Goal: Information Seeking & Learning: Learn about a topic

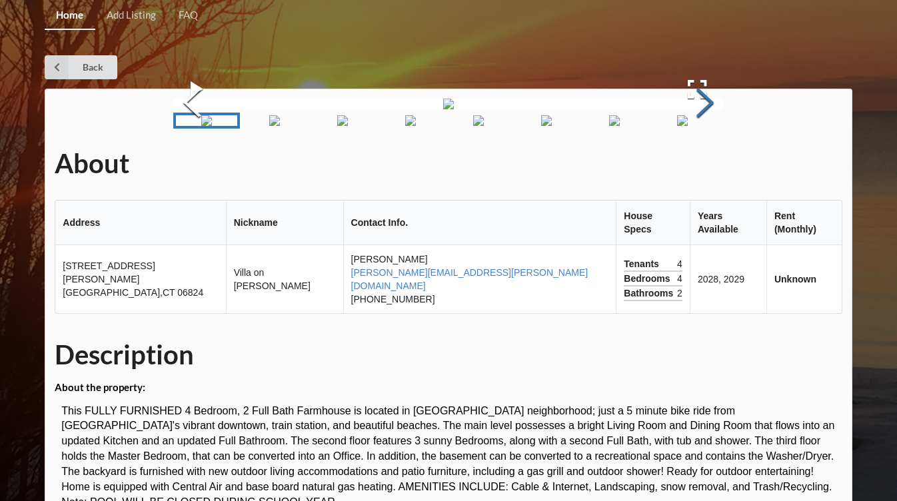
click at [705, 165] on button "Next Slide" at bounding box center [705, 104] width 37 height 121
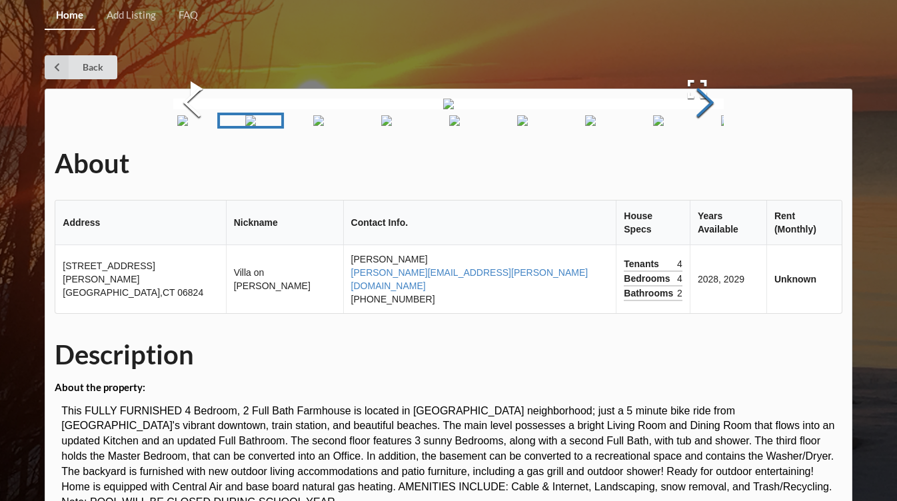
click at [705, 165] on button "Next Slide" at bounding box center [705, 104] width 37 height 121
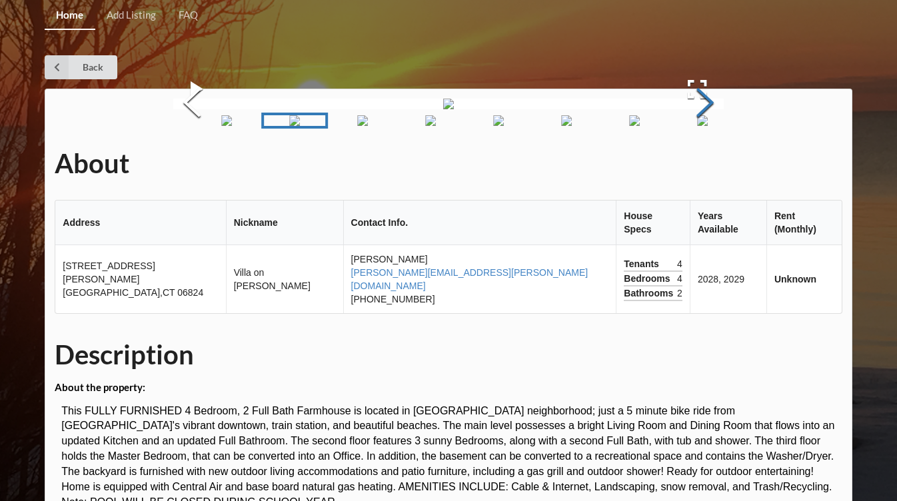
click at [705, 165] on button "Next Slide" at bounding box center [705, 104] width 37 height 121
click at [704, 165] on button "Next Slide" at bounding box center [705, 104] width 37 height 121
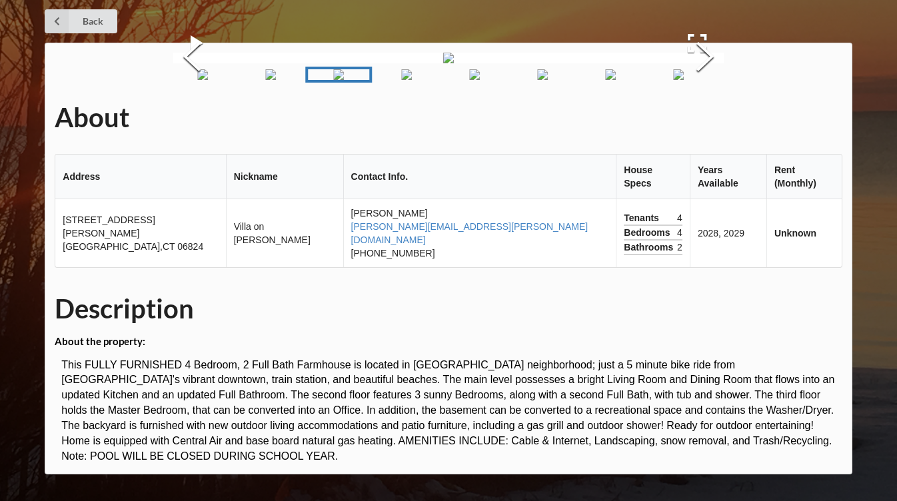
scroll to position [95, 0]
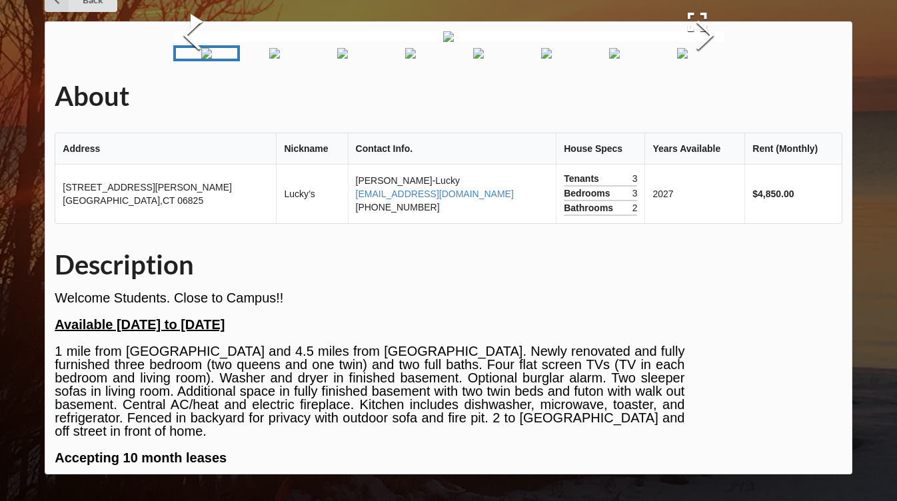
scroll to position [259, 0]
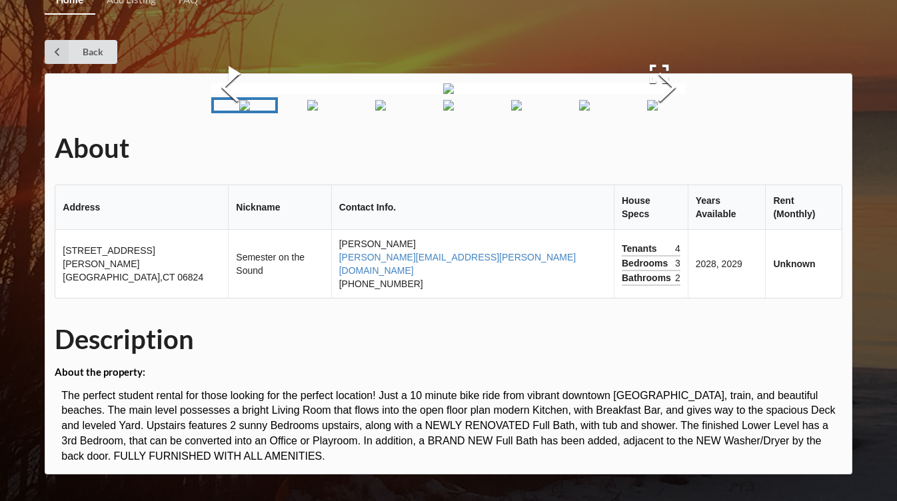
scroll to position [256, 0]
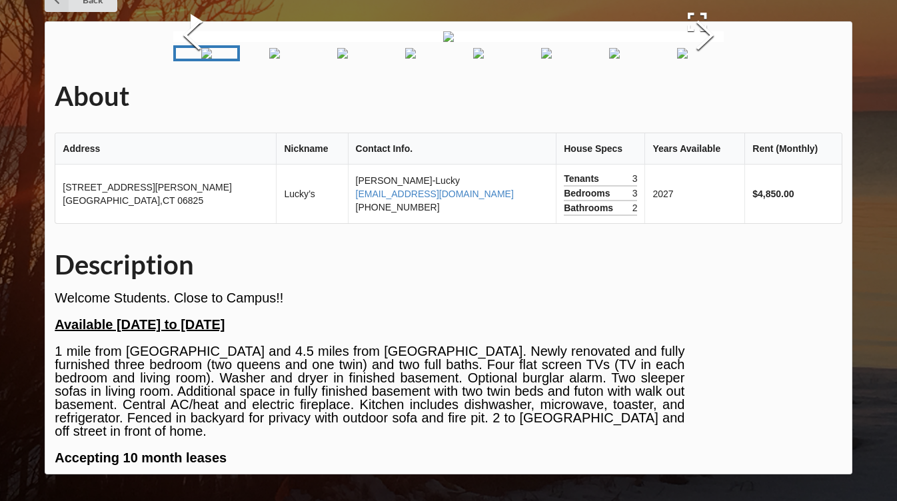
scroll to position [355, 0]
